Goal: Navigation & Orientation: Find specific page/section

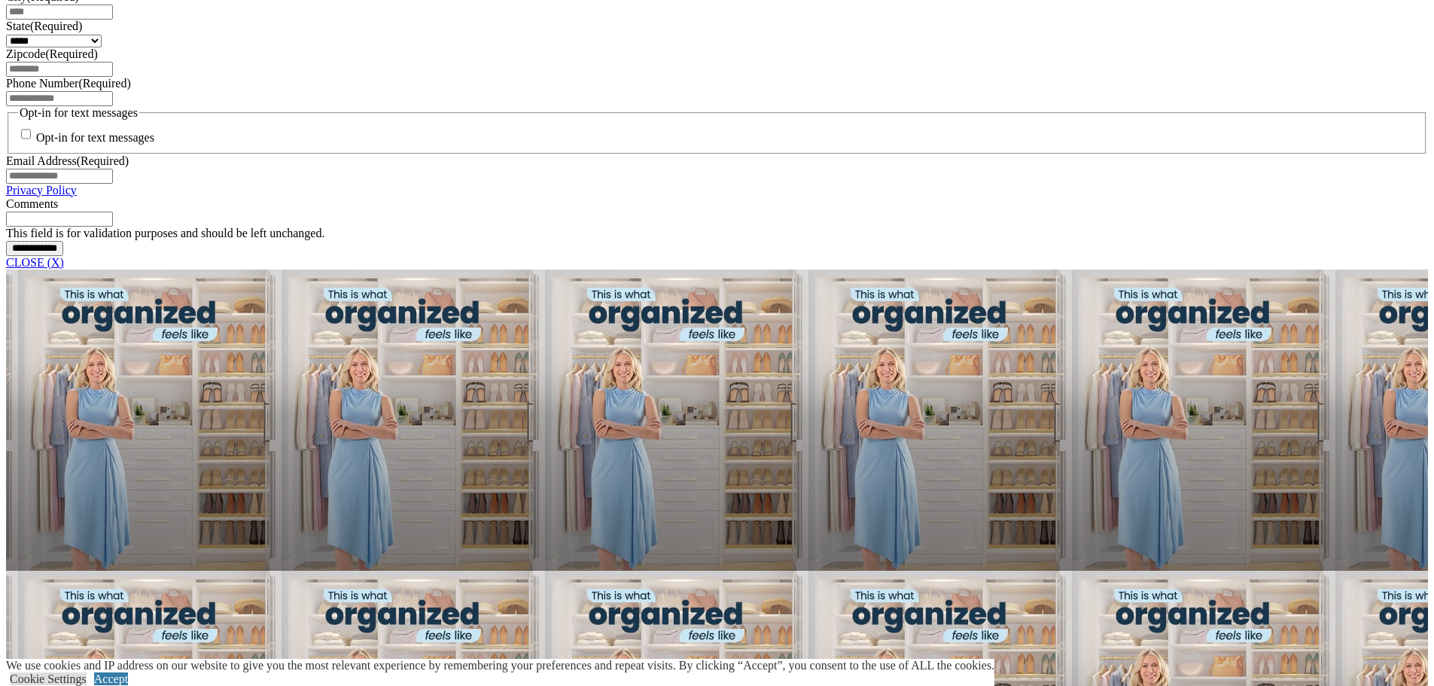
scroll to position [1204, 0]
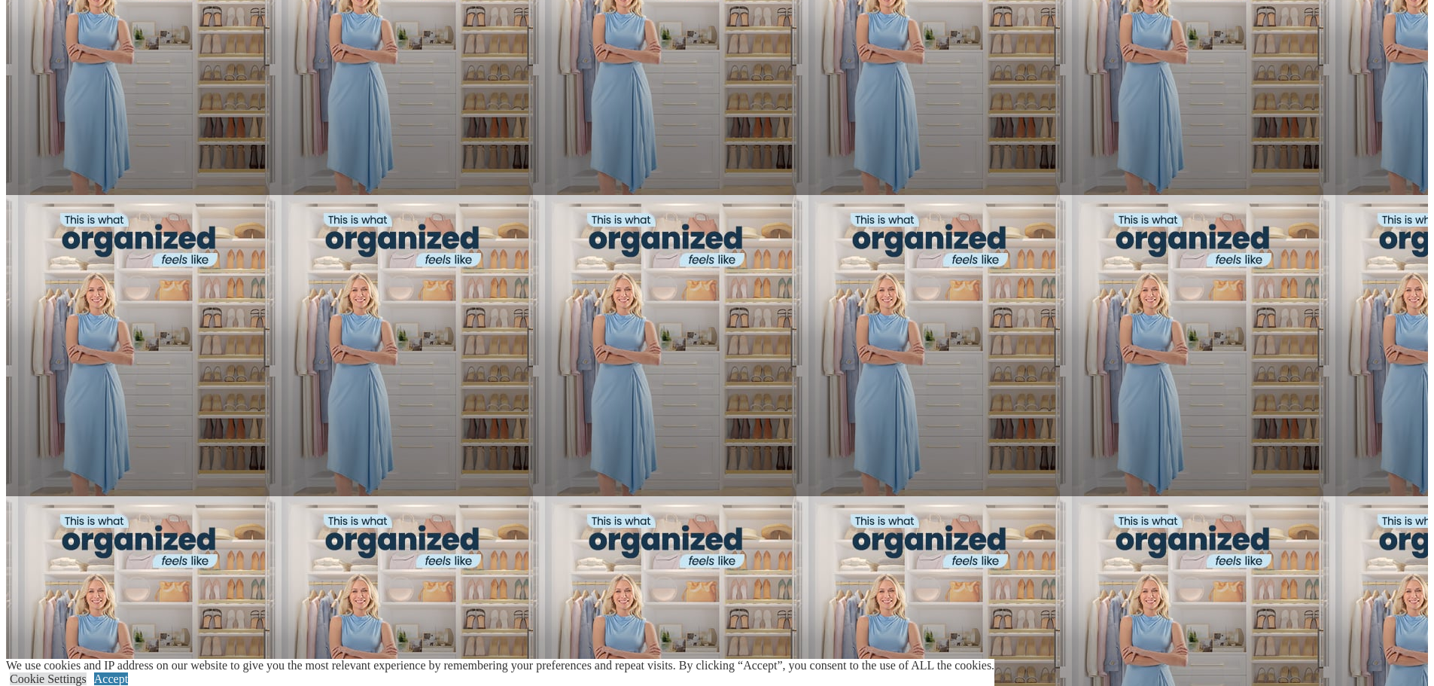
scroll to position [1204, 0]
